Goal: Find specific page/section: Find specific page/section

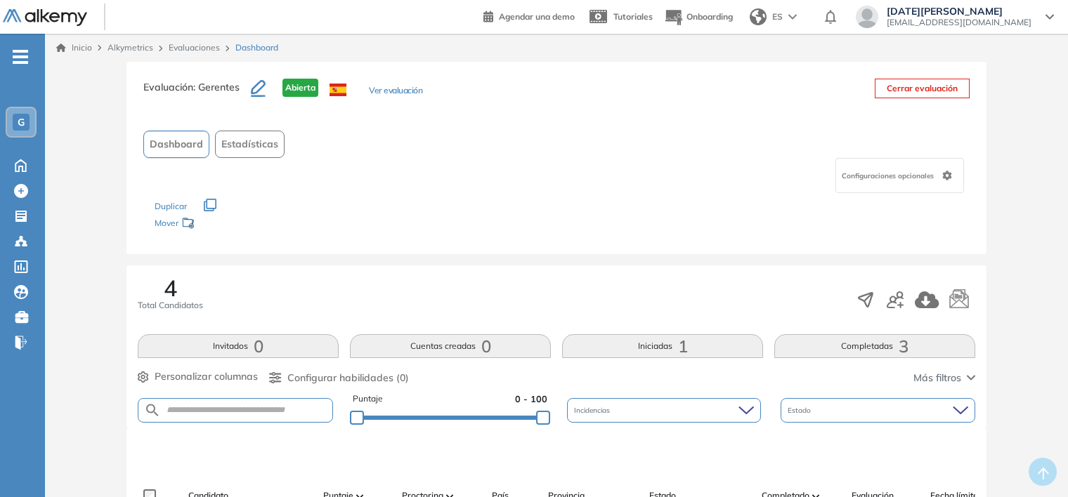
click at [185, 50] on link "Evaluaciones" at bounding box center [194, 47] width 51 height 11
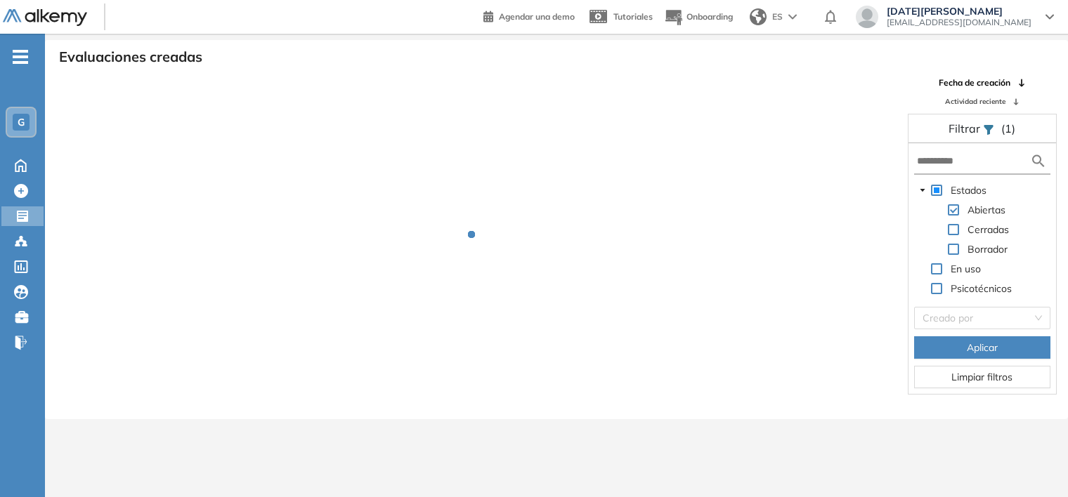
scroll to position [34, 0]
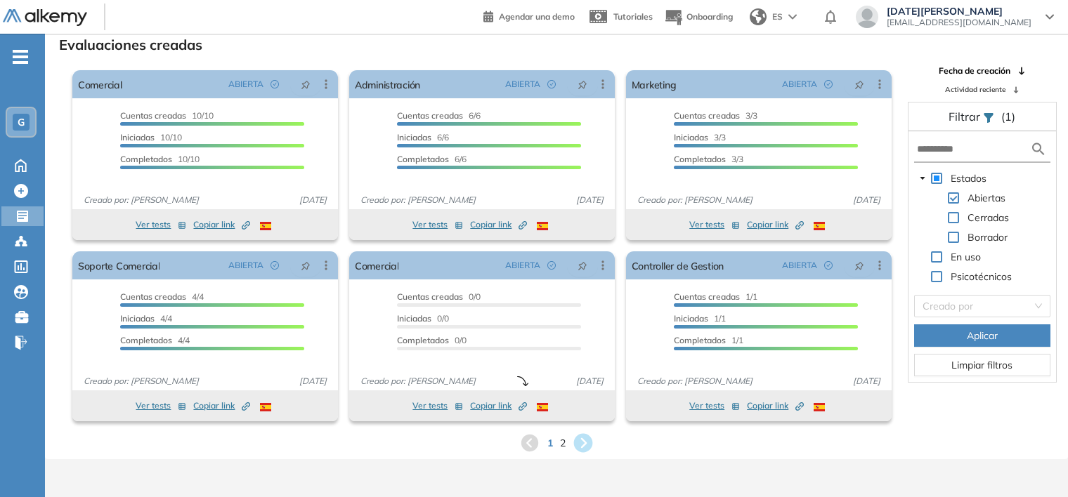
click at [584, 440] on icon at bounding box center [583, 443] width 23 height 23
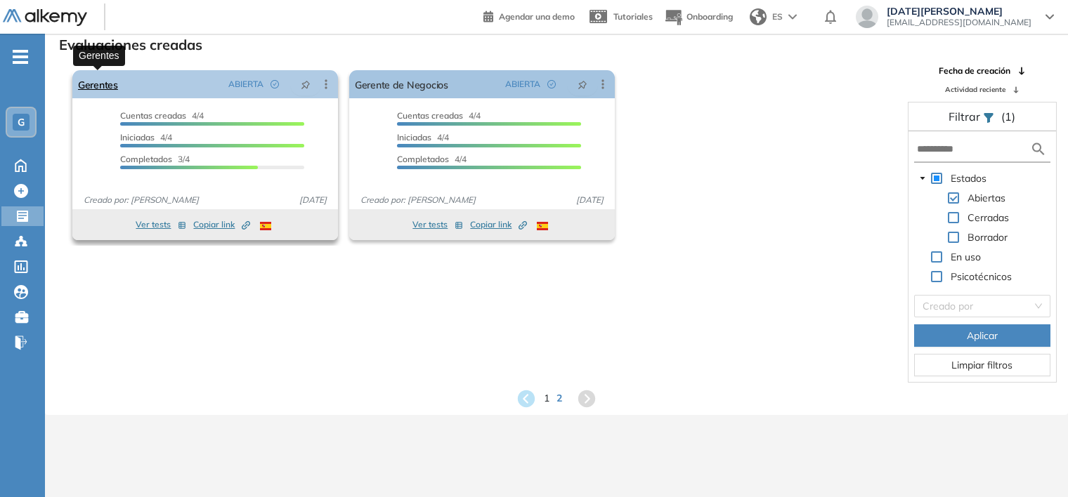
click at [99, 89] on link "Gerentes" at bounding box center [98, 84] width 40 height 28
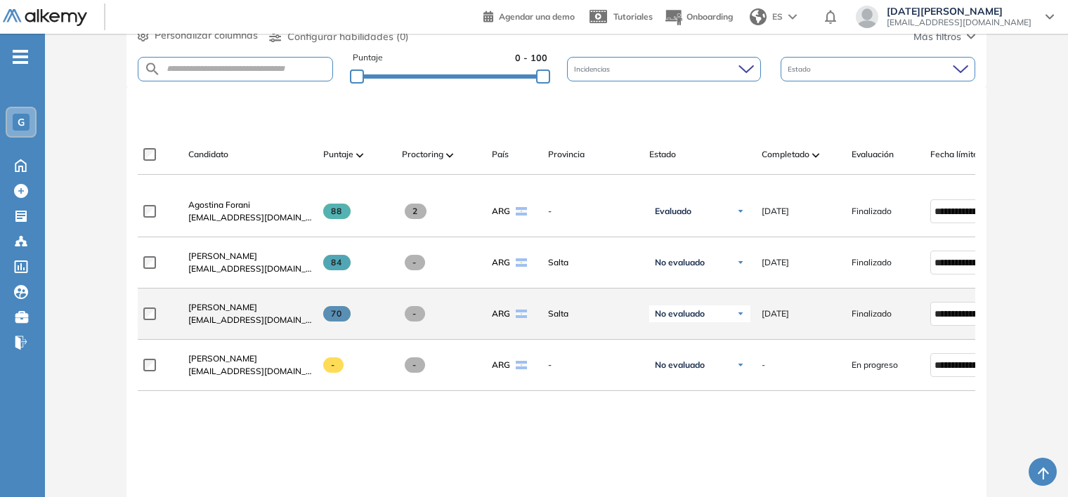
scroll to position [421, 0]
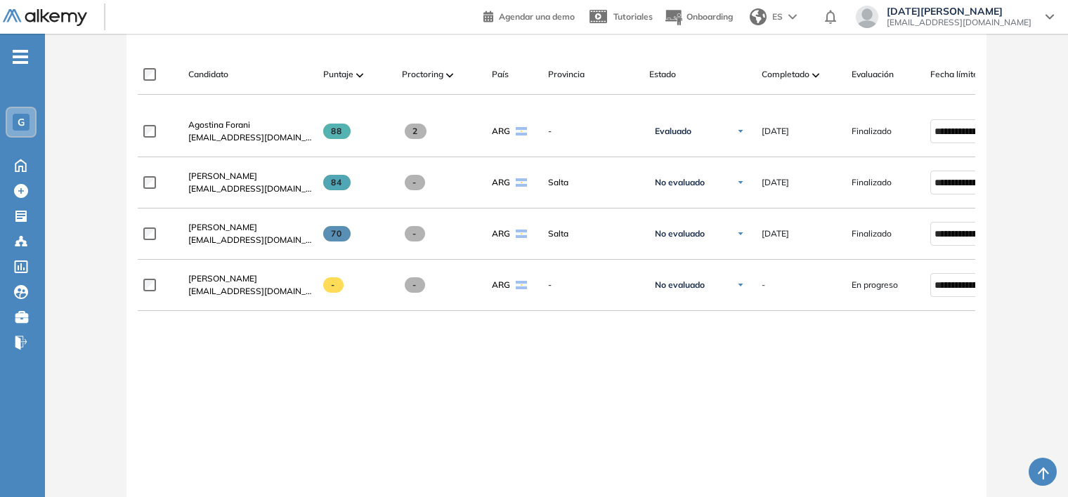
drag, startPoint x: 745, startPoint y: 427, endPoint x: 735, endPoint y: 418, distance: 12.9
click at [745, 427] on div "**********" at bounding box center [556, 326] width 837 height 441
